Goal: Find contact information: Find contact information

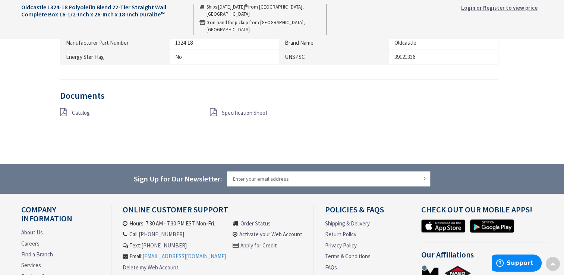
scroll to position [494, 0]
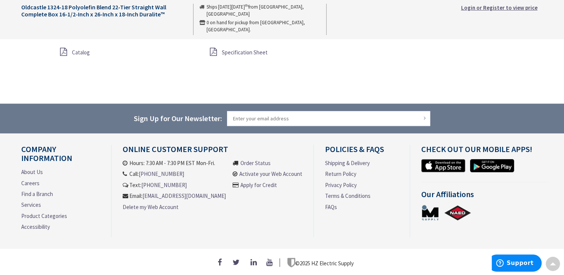
click at [306, 248] on div "© 2025 HZ Electric Supply" at bounding box center [282, 261] width 564 height 27
click at [277, 250] on div "© 2025 HZ Electric Supply" at bounding box center [282, 261] width 564 height 27
drag, startPoint x: 140, startPoint y: 170, endPoint x: 174, endPoint y: 172, distance: 34.3
click at [174, 172] on li "Call: [PHONE_NUMBER]" at bounding box center [174, 174] width 103 height 8
copy li "[PHONE_NUMBER]"
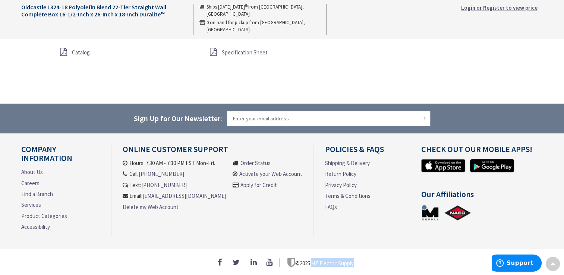
drag, startPoint x: 312, startPoint y: 260, endPoint x: 361, endPoint y: 260, distance: 49.9
click at [361, 260] on div "© 2025 HZ Electric Supply" at bounding box center [282, 263] width 522 height 10
copy span "HZ Electric Supply"
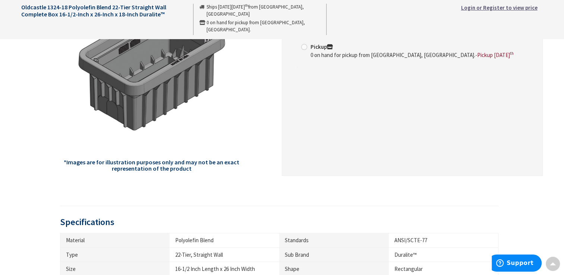
scroll to position [149, 0]
